Goal: Contribute content: Add original content to the website for others to see

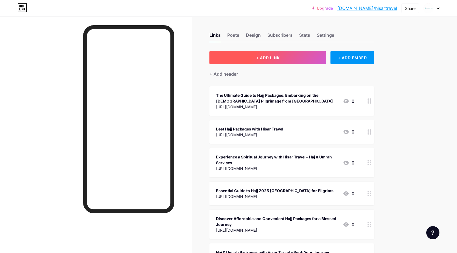
click at [287, 58] on button "+ ADD LINK" at bounding box center [267, 57] width 117 height 13
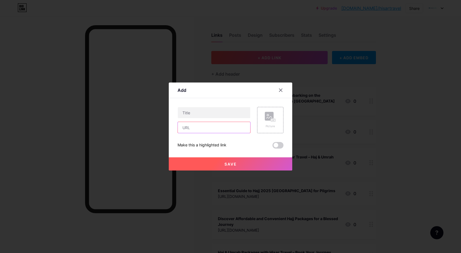
drag, startPoint x: 199, startPoint y: 131, endPoint x: 200, endPoint y: 122, distance: 8.6
click at [199, 131] on input "text" at bounding box center [214, 127] width 72 height 11
paste input "[URL][DOMAIN_NAME]"
type input "[URL][DOMAIN_NAME]"
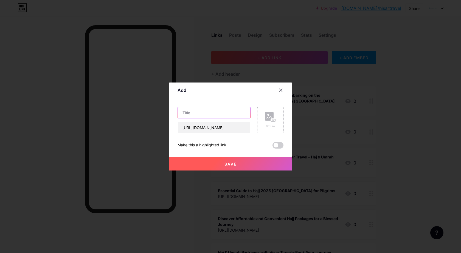
click at [200, 111] on input "text" at bounding box center [214, 112] width 72 height 11
paste input "Discover the Best Umrah Packages [GEOGRAPHIC_DATA] with Hisar Travel"
type input "Discover the Best Umrah Packages [GEOGRAPHIC_DATA] with Hisar Travel"
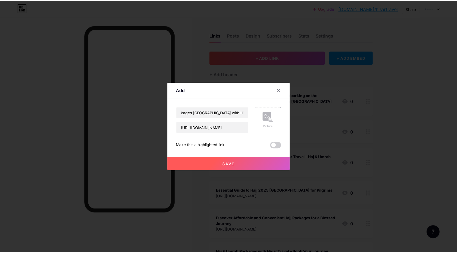
scroll to position [0, 0]
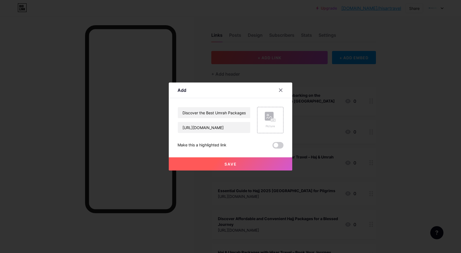
click at [266, 161] on button "Save" at bounding box center [230, 163] width 123 height 13
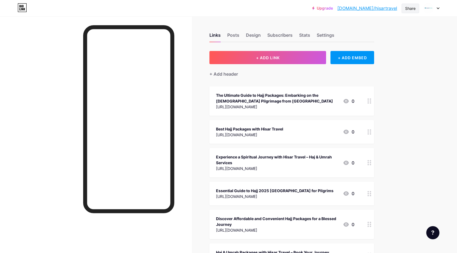
click at [408, 7] on div "Share" at bounding box center [410, 8] width 10 height 6
click at [381, 24] on div "Copy link" at bounding box center [378, 28] width 82 height 13
